Goal: Information Seeking & Learning: Learn about a topic

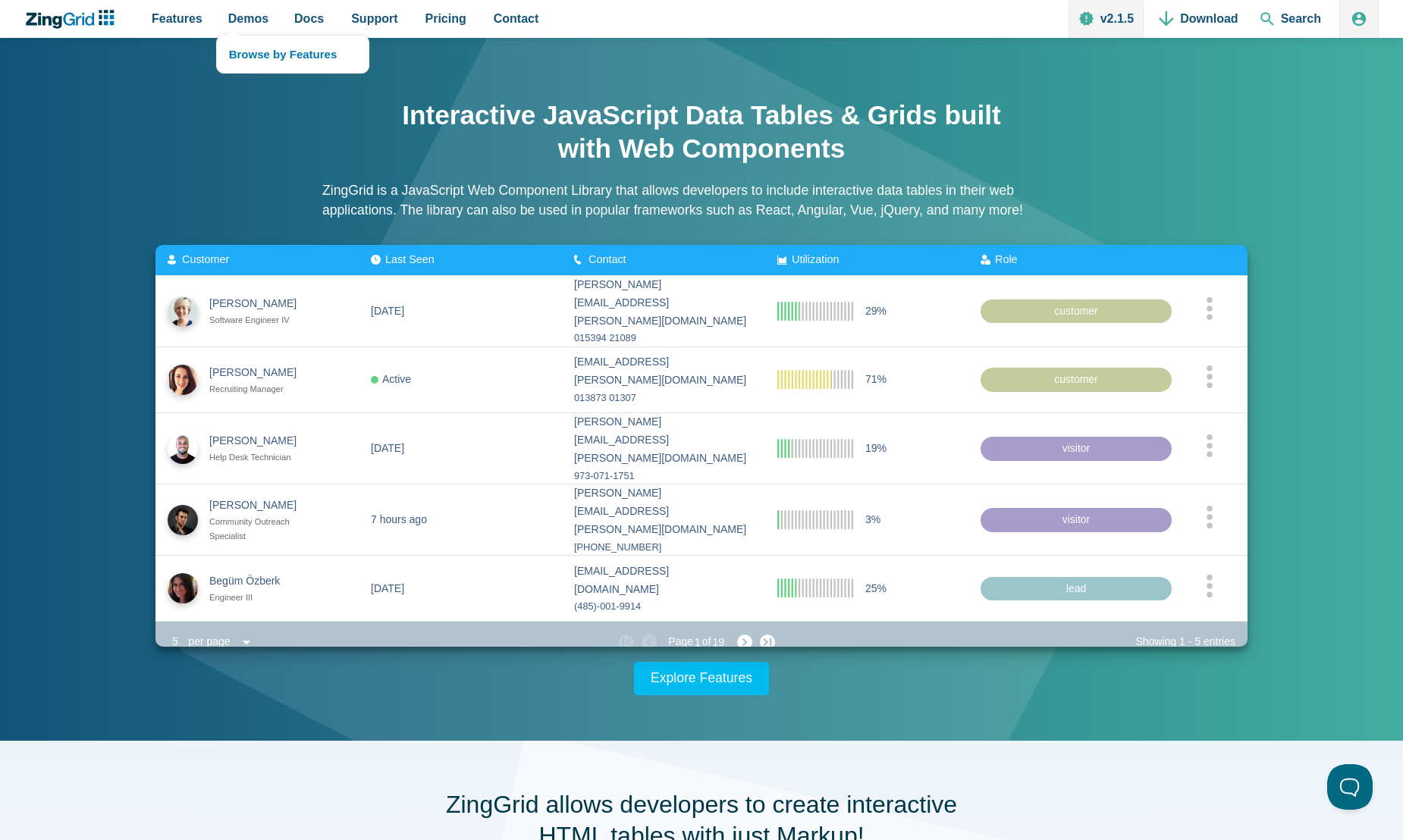
click at [233, 35] on nav "Browse by Features" at bounding box center [293, 54] width 153 height 39
click at [269, 50] on link "Browse by Features" at bounding box center [293, 54] width 152 height 37
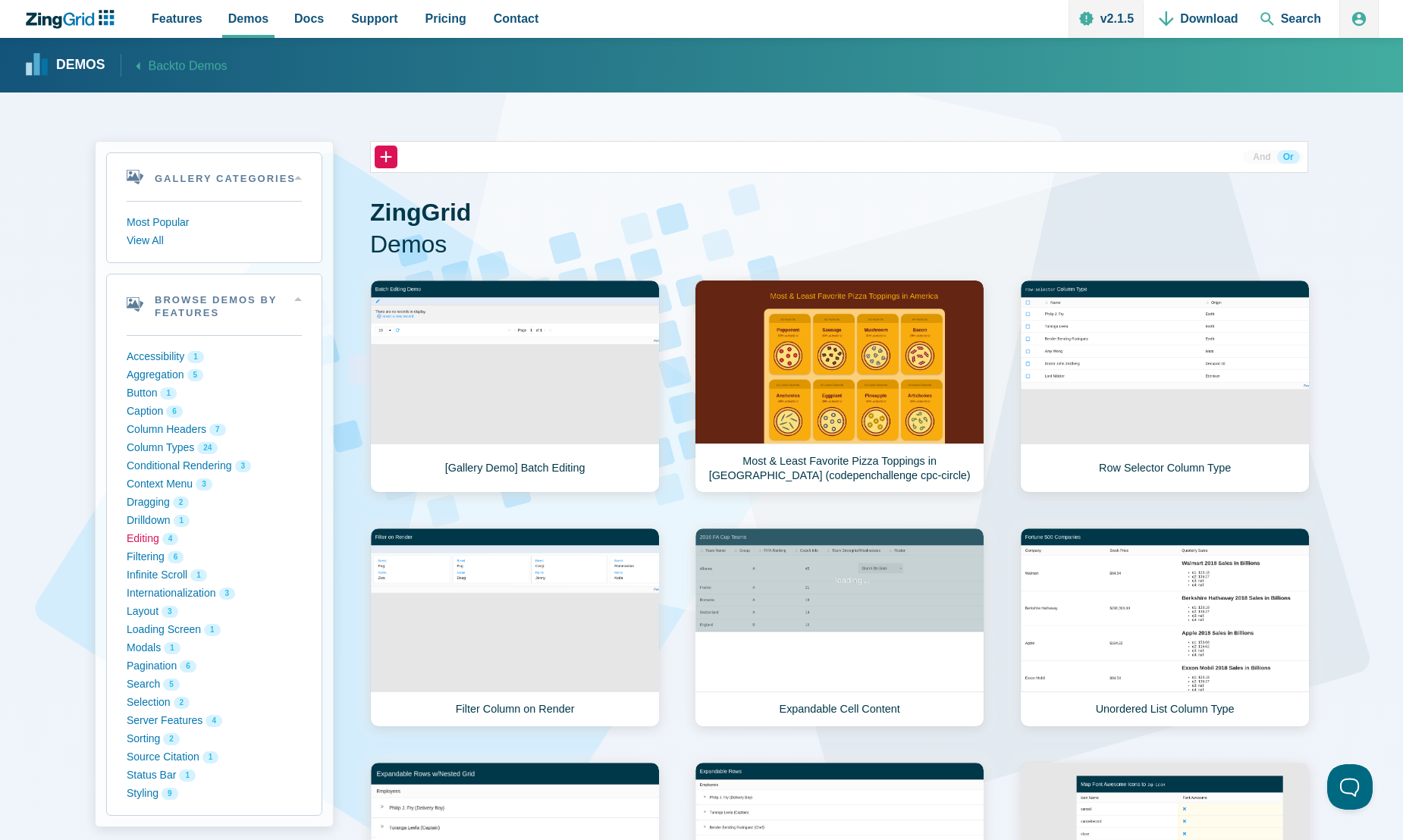
click at [151, 537] on button "Editing 4" at bounding box center [214, 539] width 175 height 18
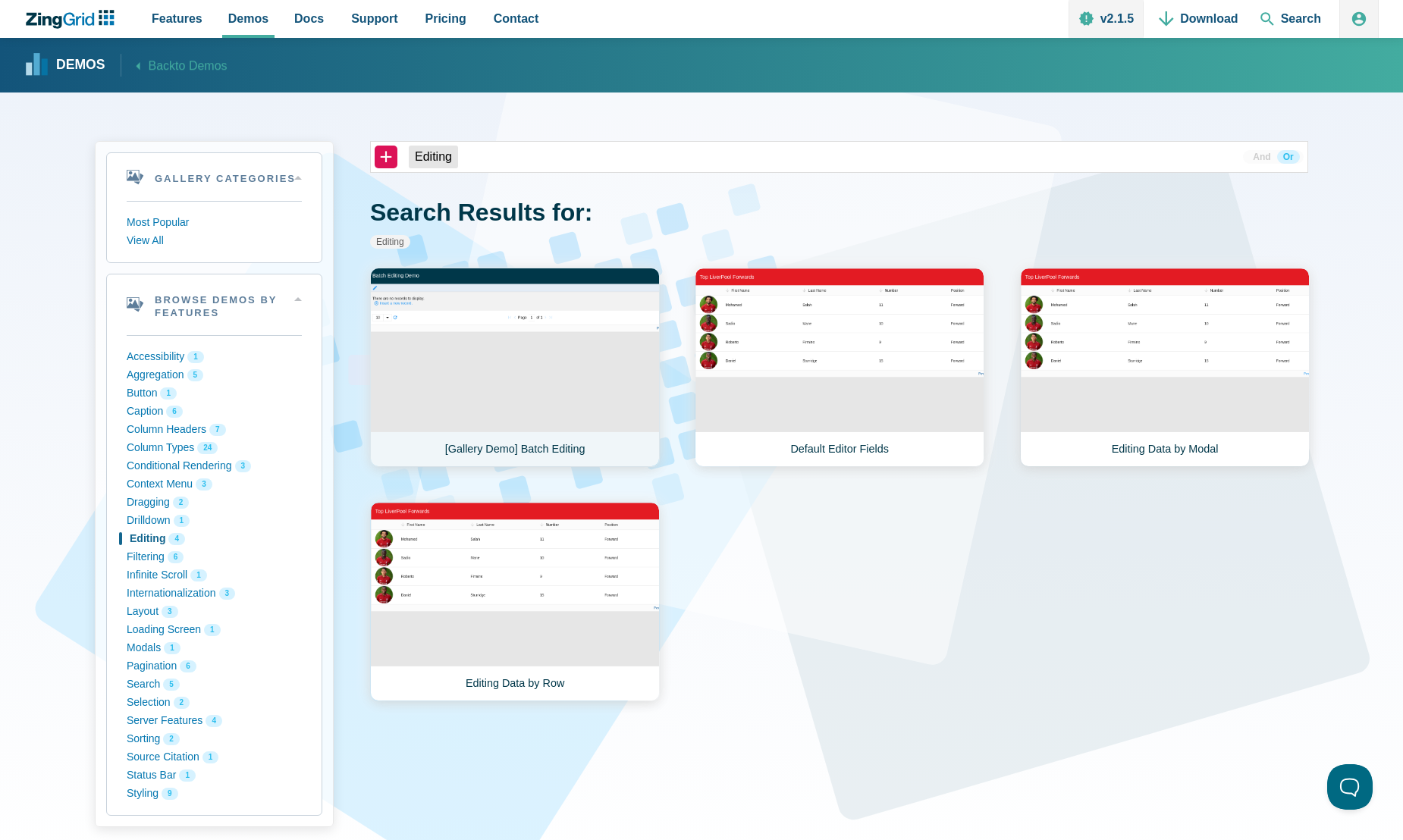
click at [617, 309] on link "[Gallery Demo] Batch Editing" at bounding box center [514, 367] width 289 height 200
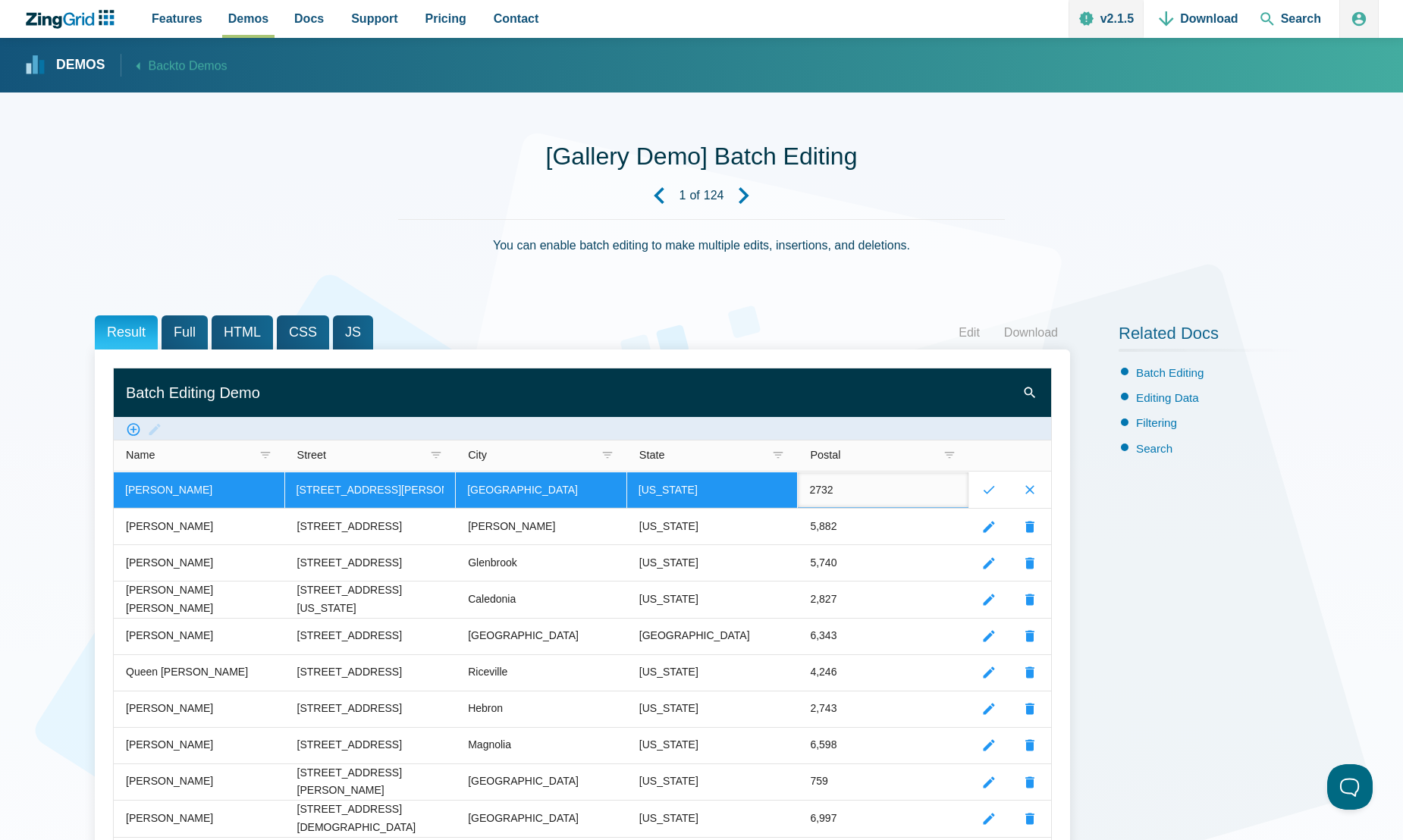
click at [847, 489] on input "2732" at bounding box center [883, 490] width 171 height 36
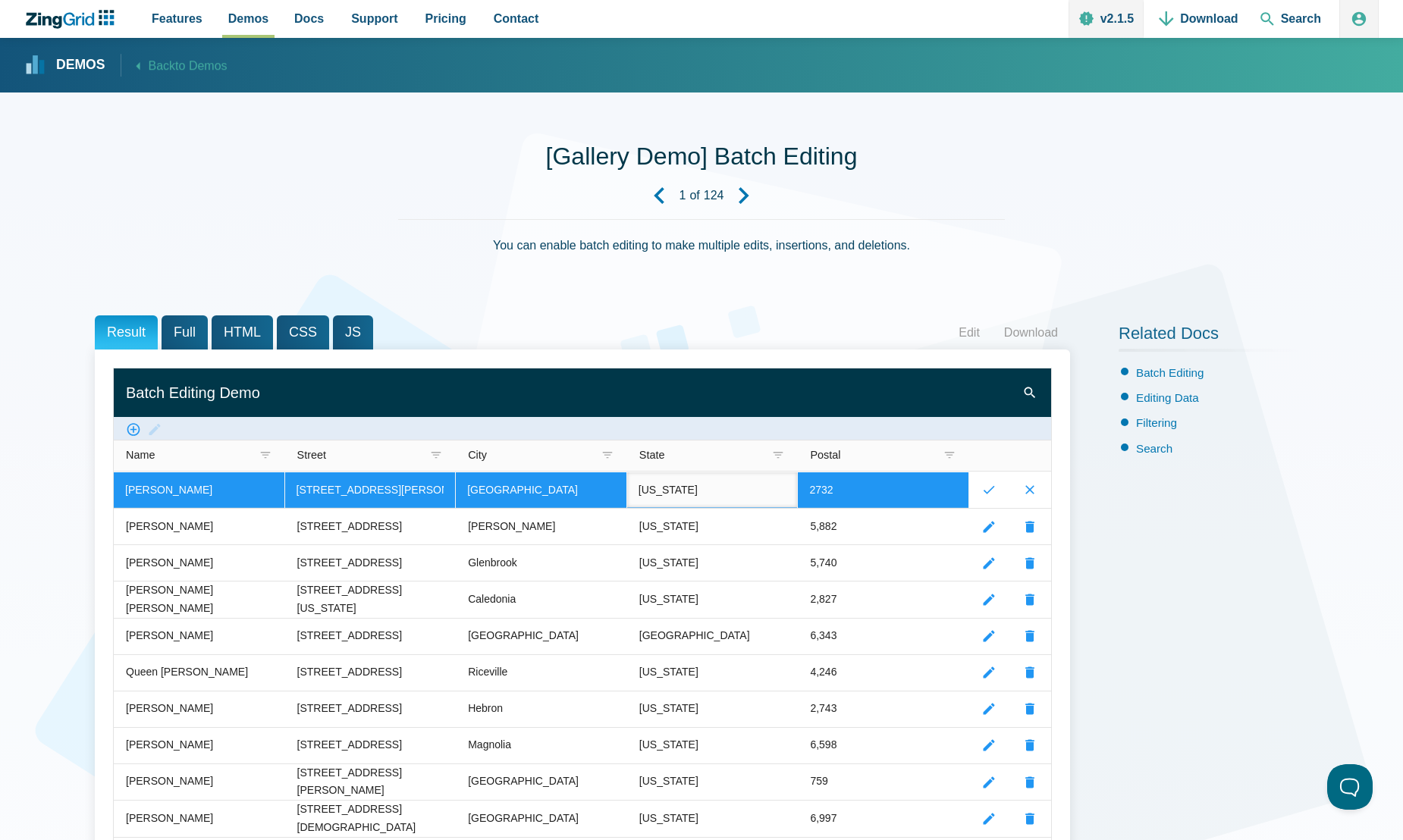
click at [734, 495] on input "New York" at bounding box center [713, 490] width 171 height 36
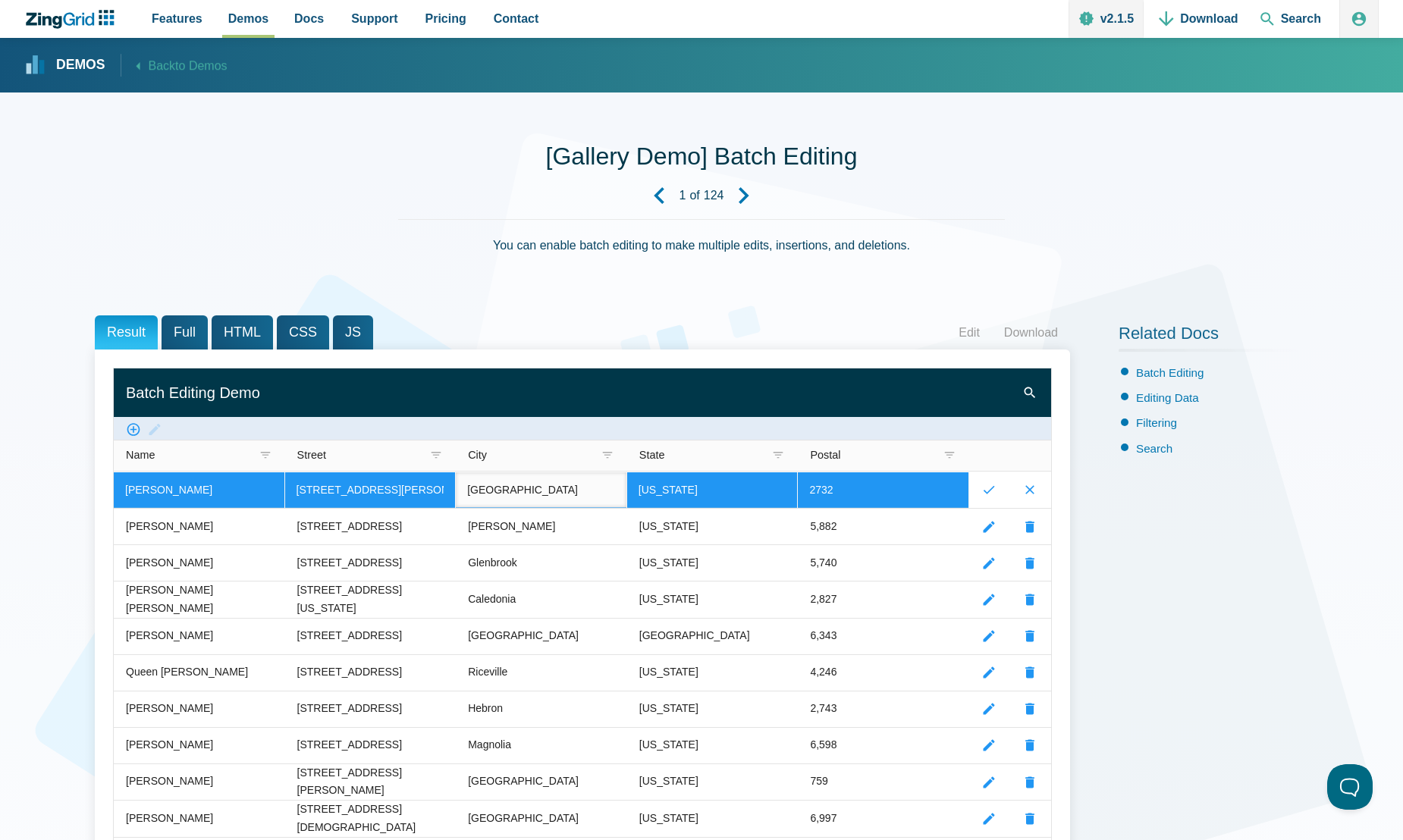
click at [586, 498] on input "Albrightsville" at bounding box center [541, 490] width 171 height 36
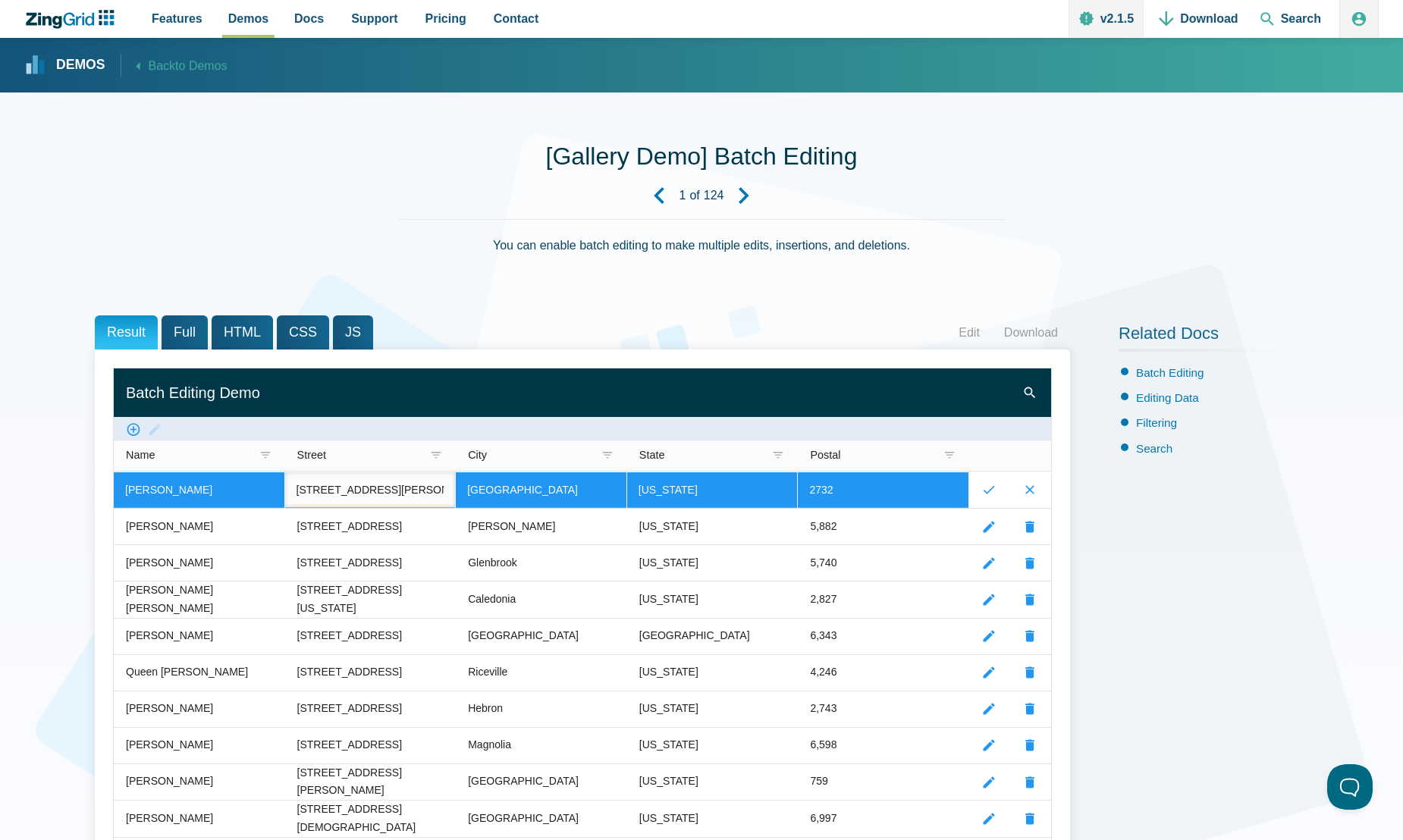
click at [432, 493] on input "424 Harman Street" at bounding box center [370, 490] width 171 height 36
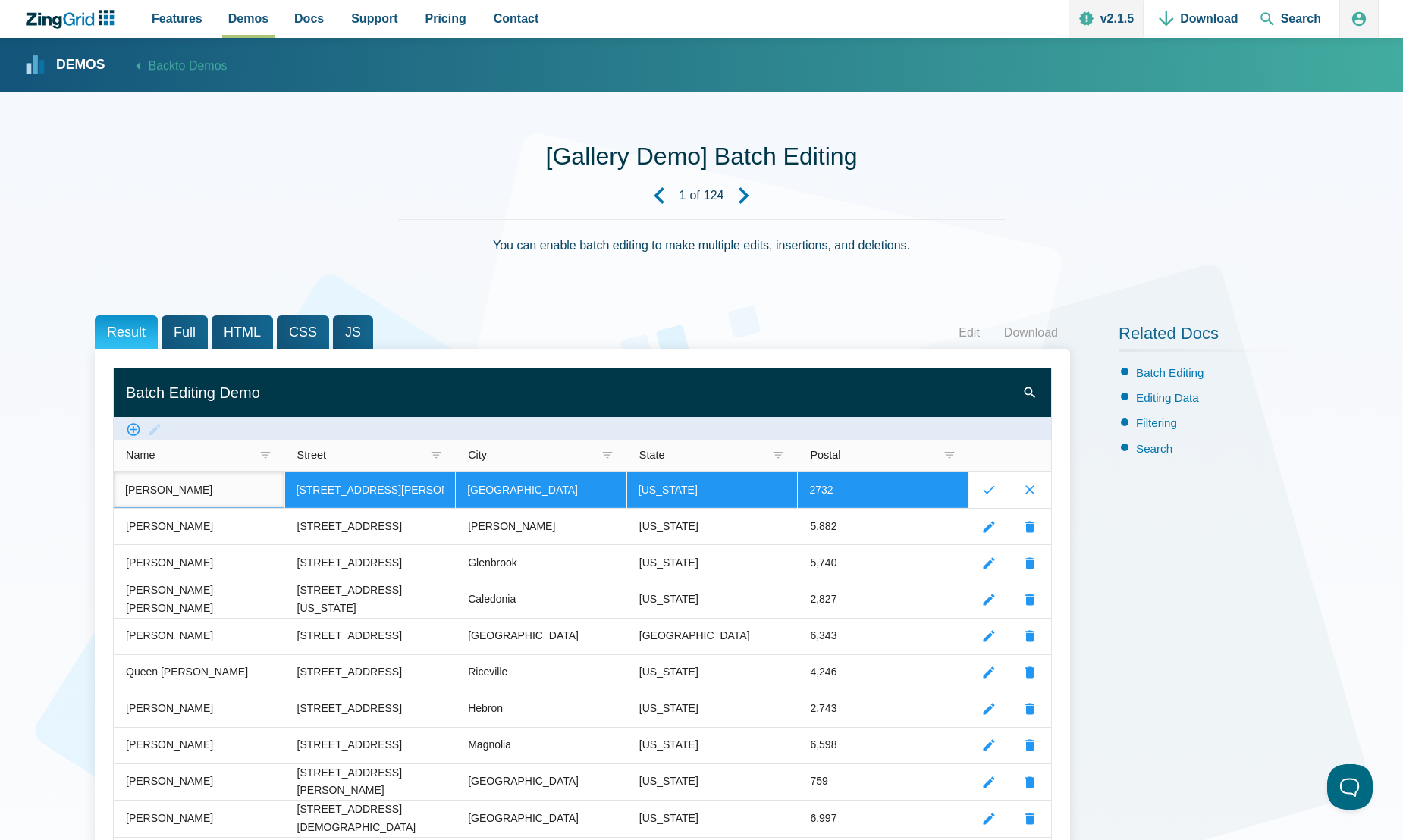
click at [266, 497] on input "Lizzie Pacheco" at bounding box center [199, 490] width 171 height 36
click at [983, 490] on zg-icon "submitrecord" at bounding box center [989, 490] width 15 height 15
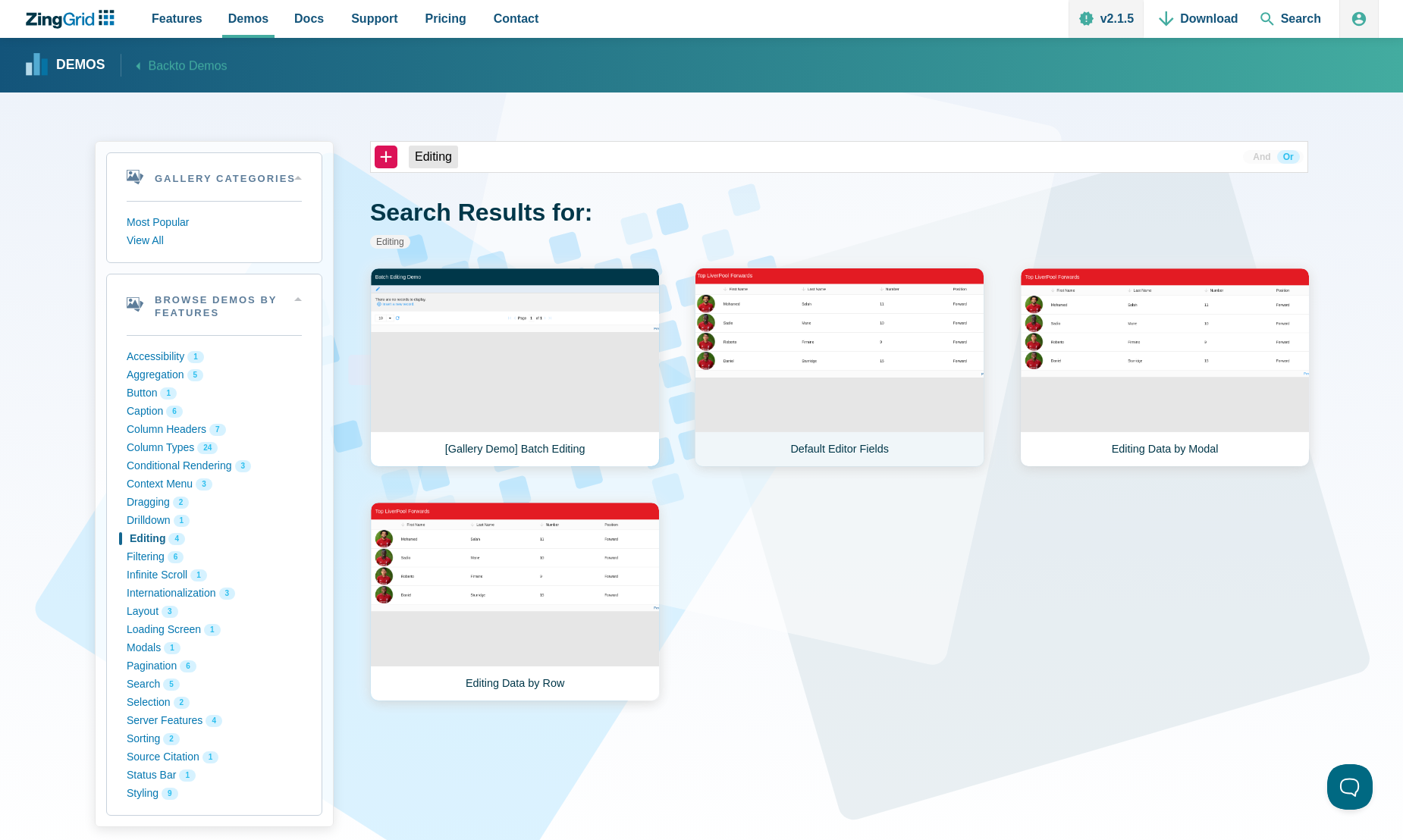
click at [839, 433] on link "Default Editor Fields" at bounding box center [839, 367] width 289 height 200
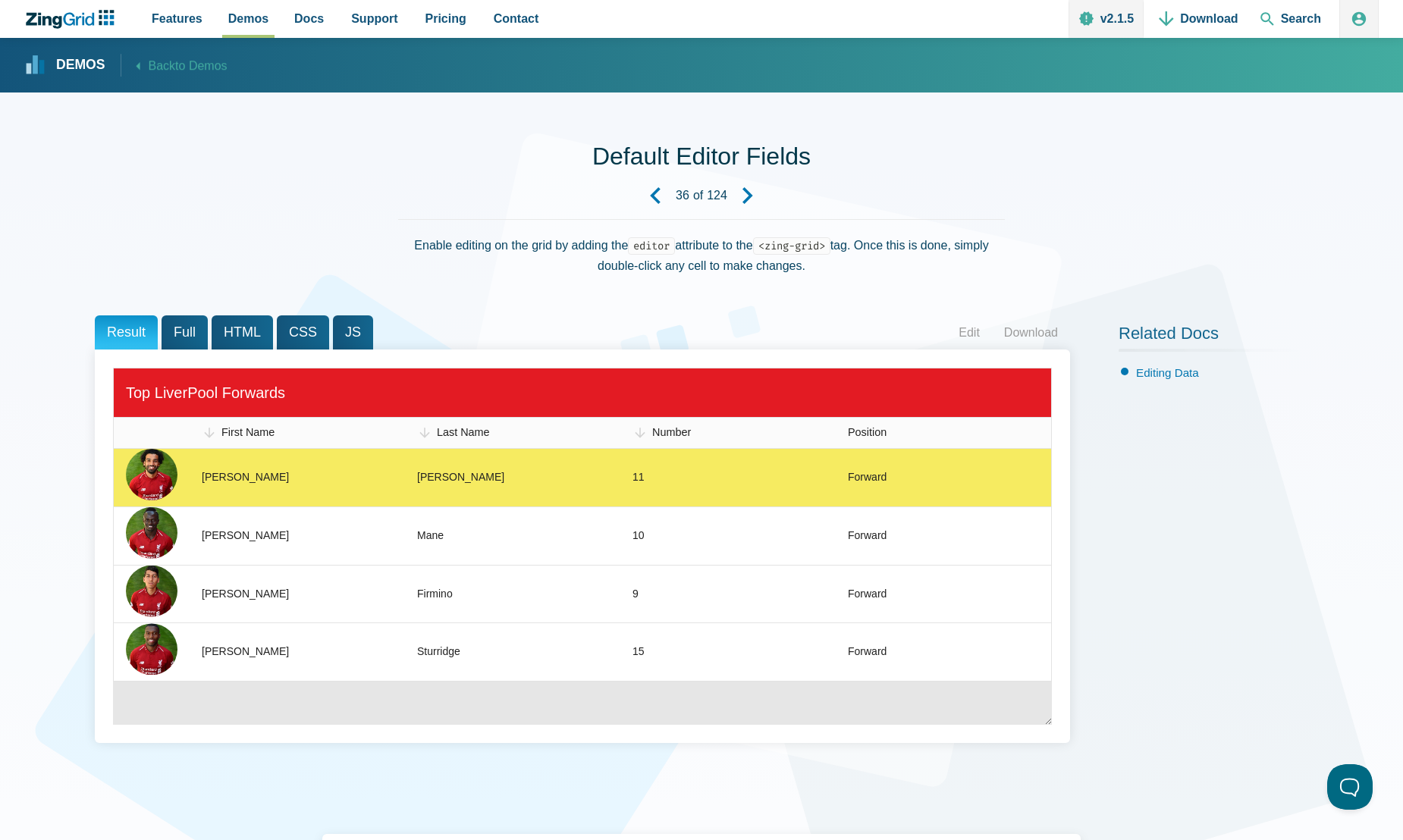
click at [568, 477] on zg-cell "Salah" at bounding box center [513, 478] width 215 height 58
drag, startPoint x: 0, startPoint y: 0, endPoint x: 568, endPoint y: 477, distance: 741.7
click at [568, 477] on zg-cell "Salah" at bounding box center [513, 478] width 215 height 58
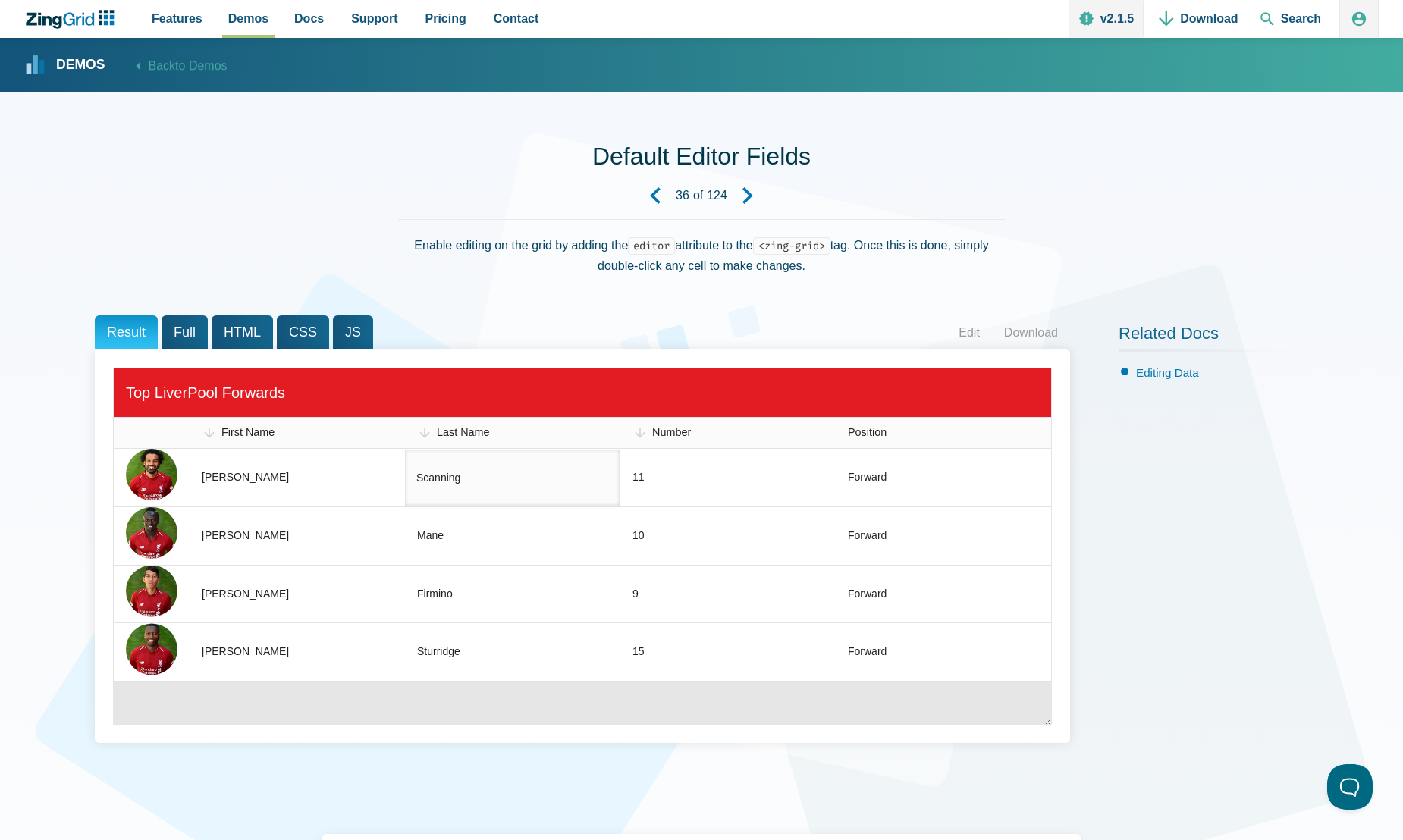
click at [550, 484] on input "Scanning" at bounding box center [512, 478] width 215 height 57
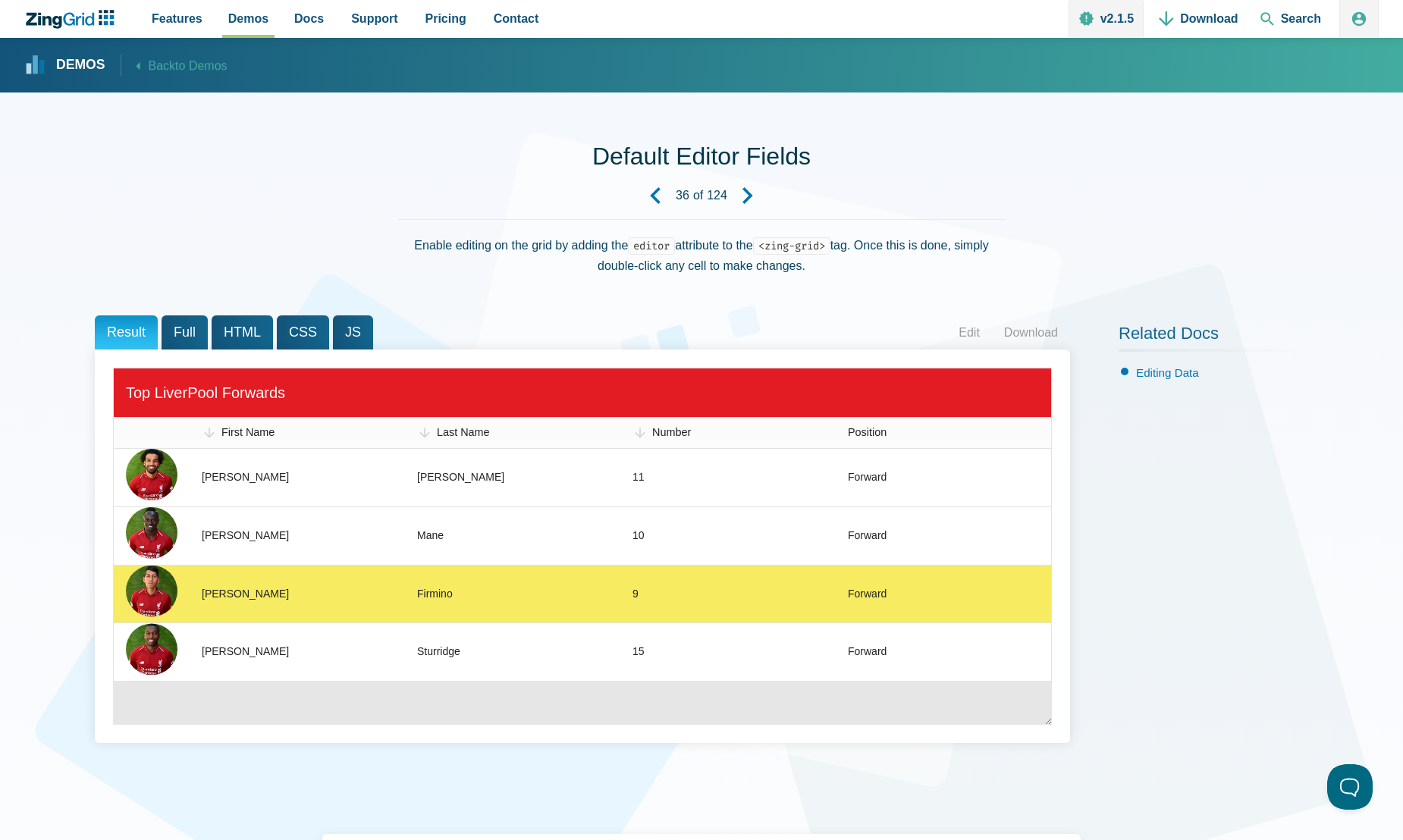
click at [568, 565] on zg-cell "Firmino" at bounding box center [513, 594] width 215 height 58
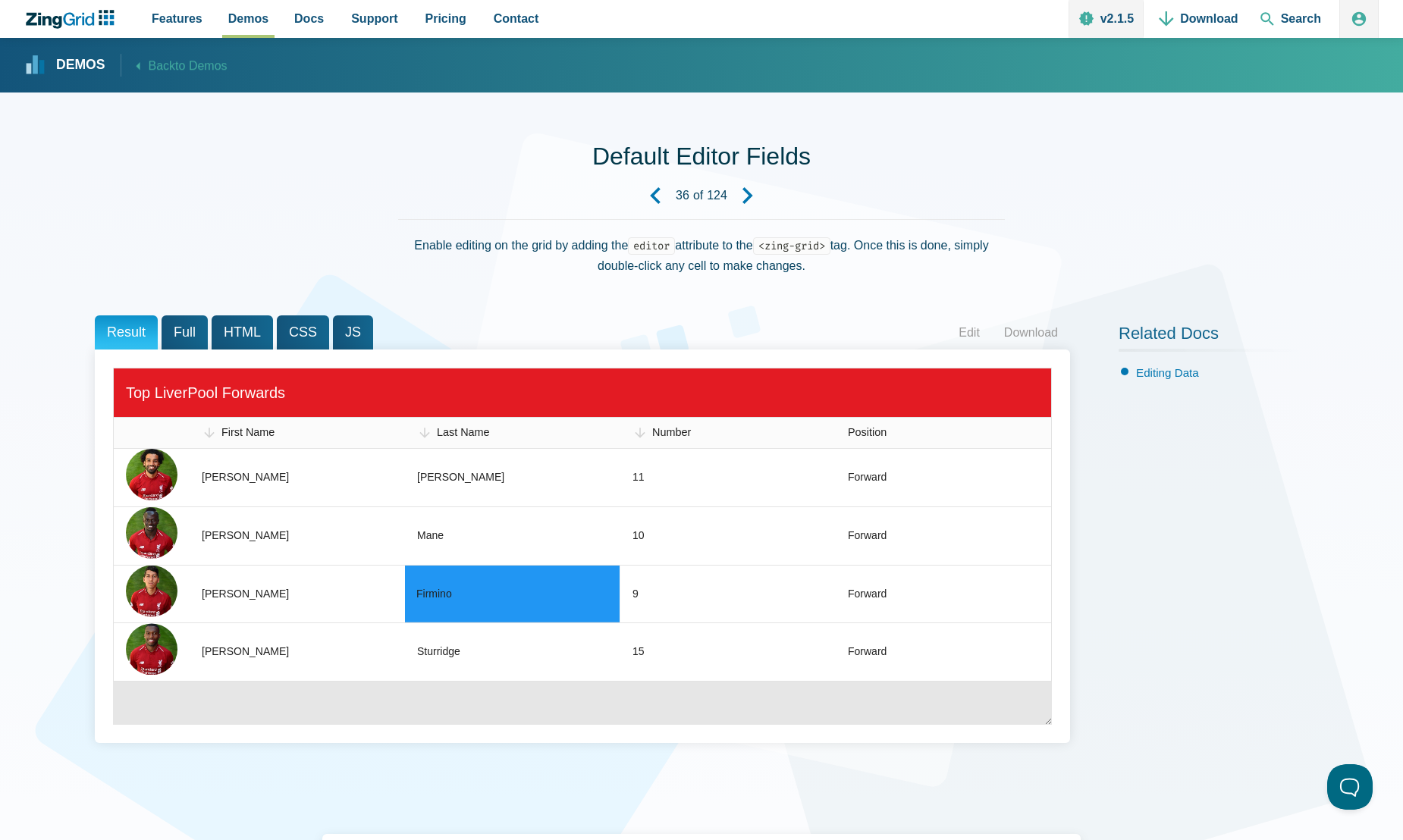
click at [370, 139] on div "Default Editor Fields 36 of 124 Enable editing on the grid by adding the editor…" at bounding box center [701, 702] width 1213 height 1218
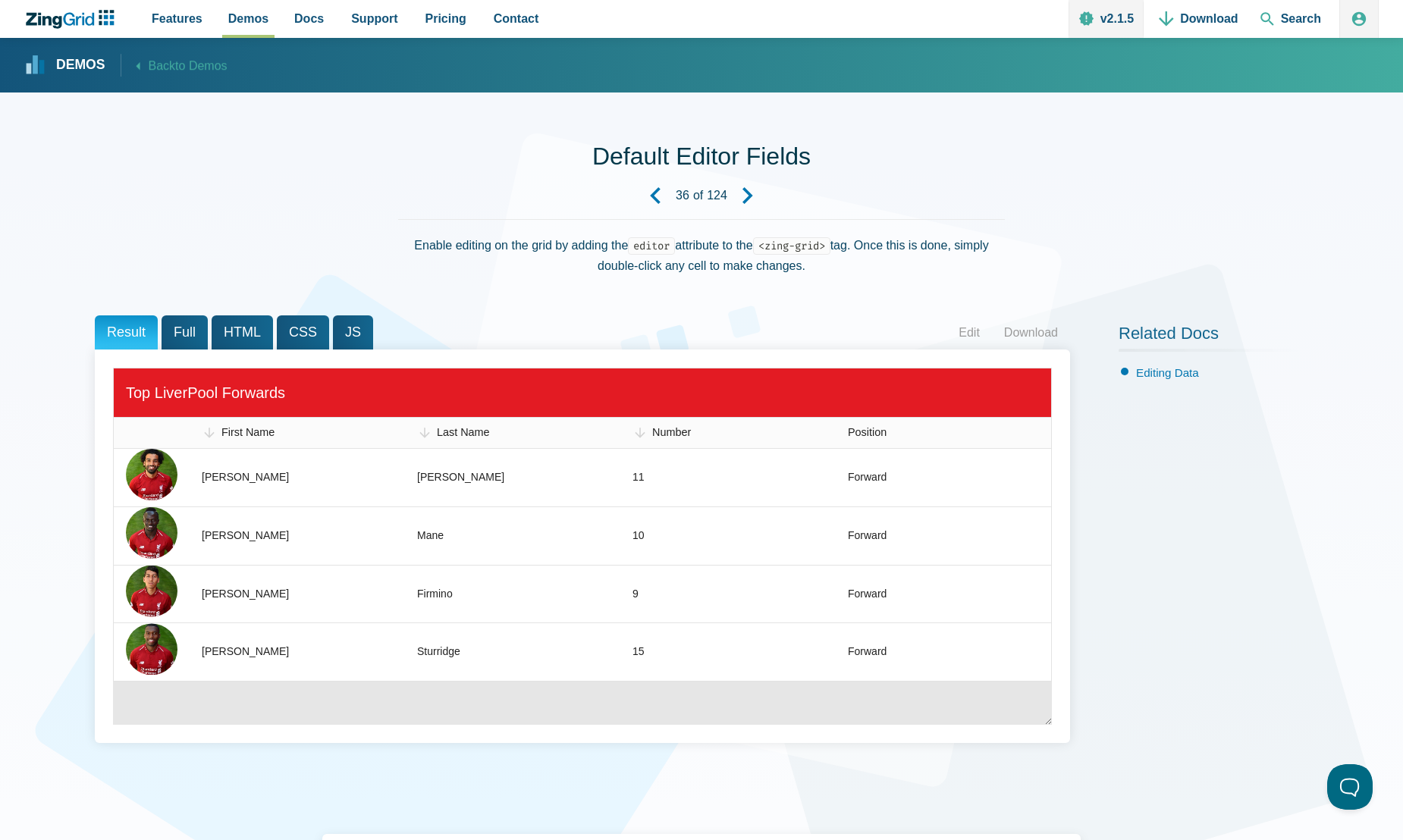
click at [751, 196] on use "Next Demo" at bounding box center [747, 196] width 11 height 17
